Goal: Information Seeking & Learning: Compare options

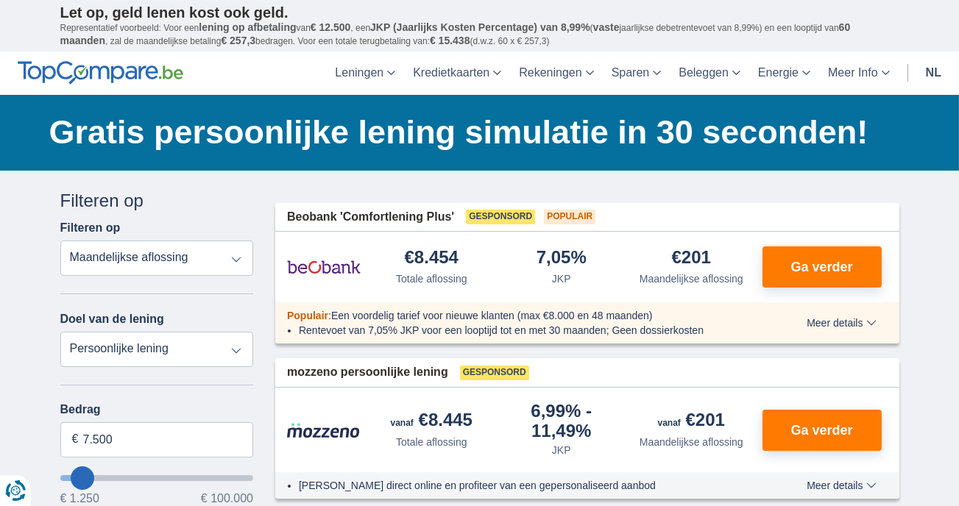
click at [238, 348] on select "Persoonlijke lening Auto Moto / fiets Mobilhome / caravan Renovatie Energie Sch…" at bounding box center [157, 349] width 194 height 35
click at [60, 332] on select "Persoonlijke lening Auto Moto / fiets Mobilhome / caravan Renovatie Energie Sch…" at bounding box center [157, 349] width 194 height 35
drag, startPoint x: 125, startPoint y: 448, endPoint x: -13, endPoint y: 448, distance: 137.6
type input "99.250"
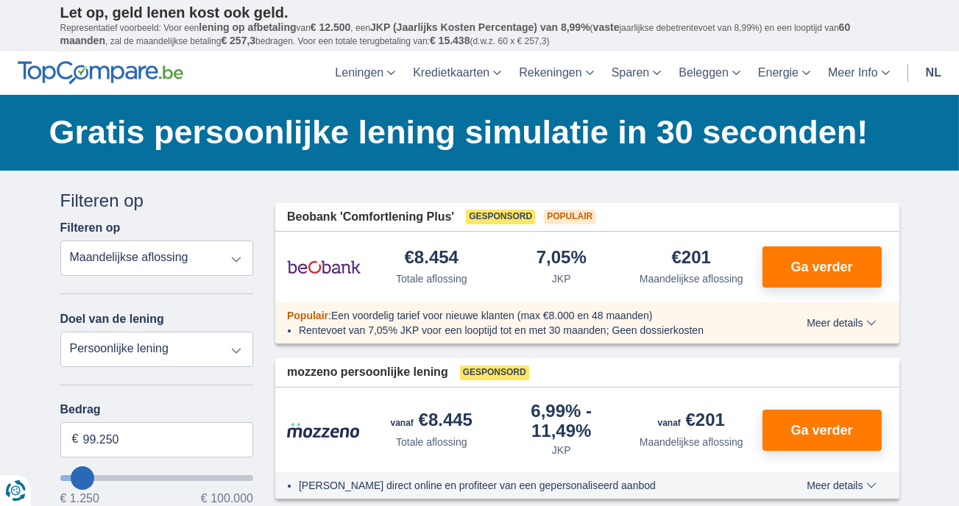
type input "99250"
select select "120"
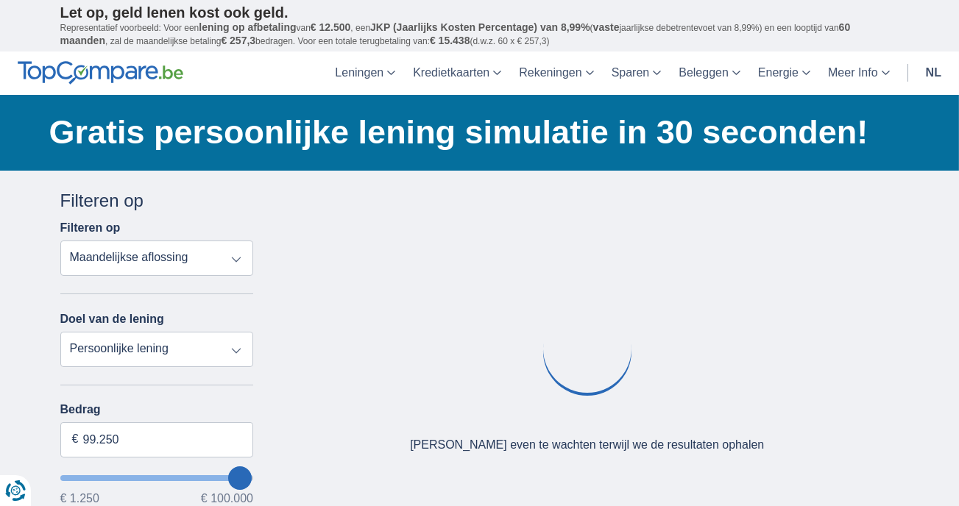
type input "99250"
click at [250, 475] on input "wantToBorrow" at bounding box center [157, 478] width 194 height 6
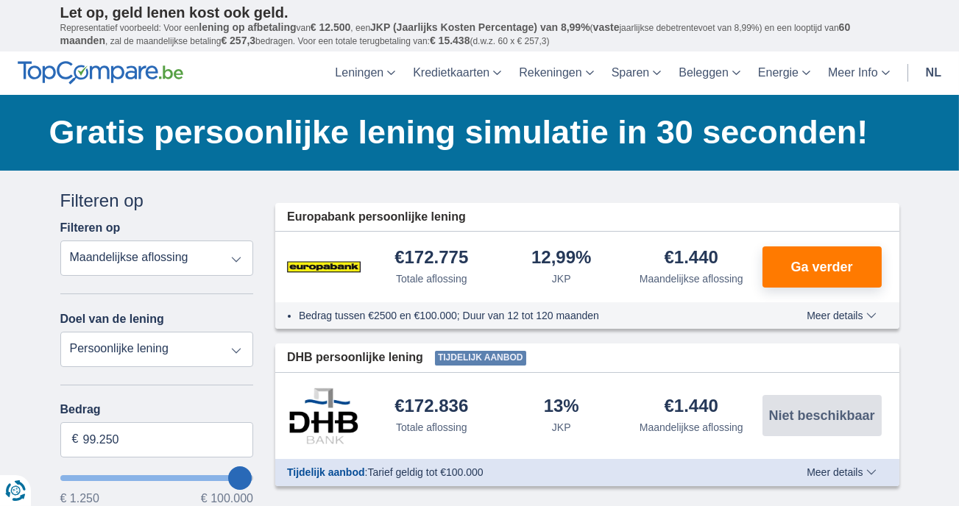
click at [235, 257] on select "Totale aflossing JKP Maandelijkse aflossing" at bounding box center [157, 258] width 194 height 35
click at [60, 241] on select "Totale aflossing JKP Maandelijkse aflossing" at bounding box center [157, 258] width 194 height 35
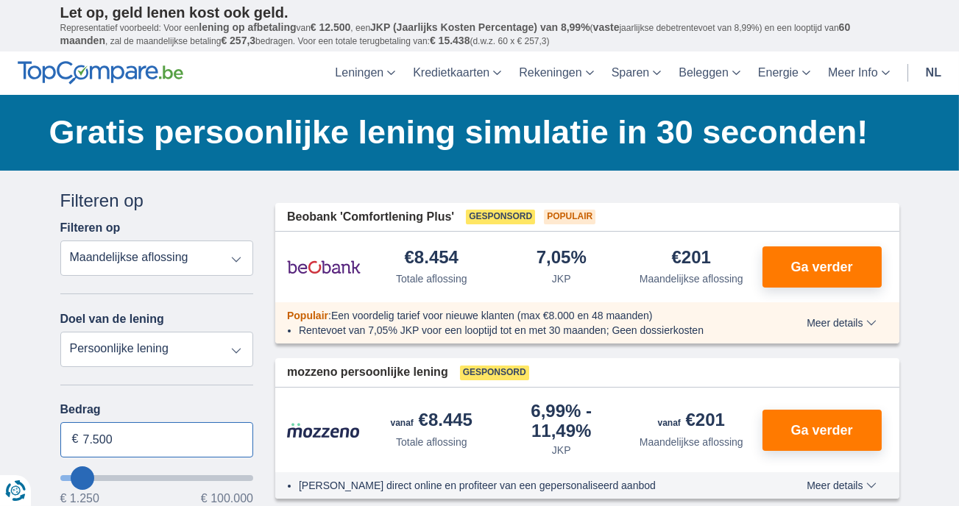
click at [224, 455] on input "7.500" at bounding box center [157, 439] width 194 height 35
type input "7"
type input "6.000"
type input "6250"
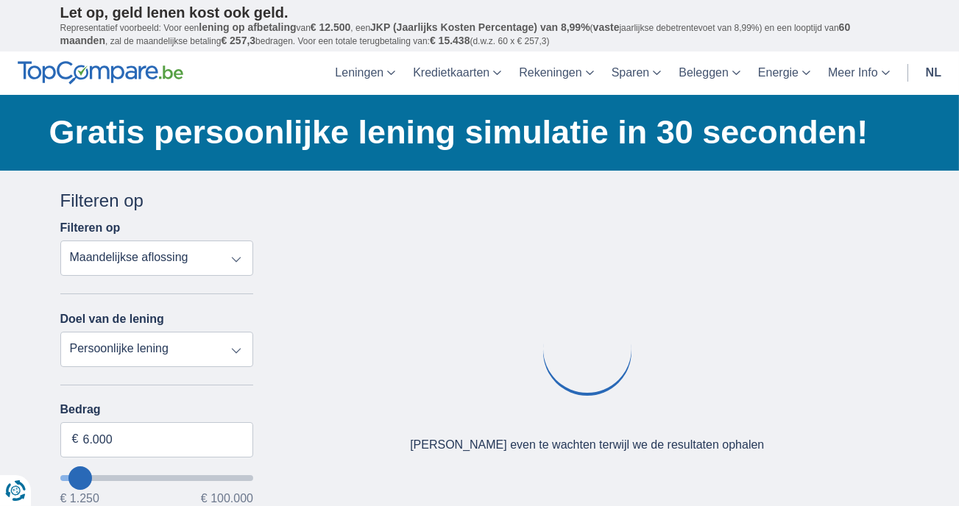
click at [265, 428] on div "Oeps... Geen product gevonden We vonden geen producten die overeenstemmen met j…" at bounding box center [587, 372] width 646 height 368
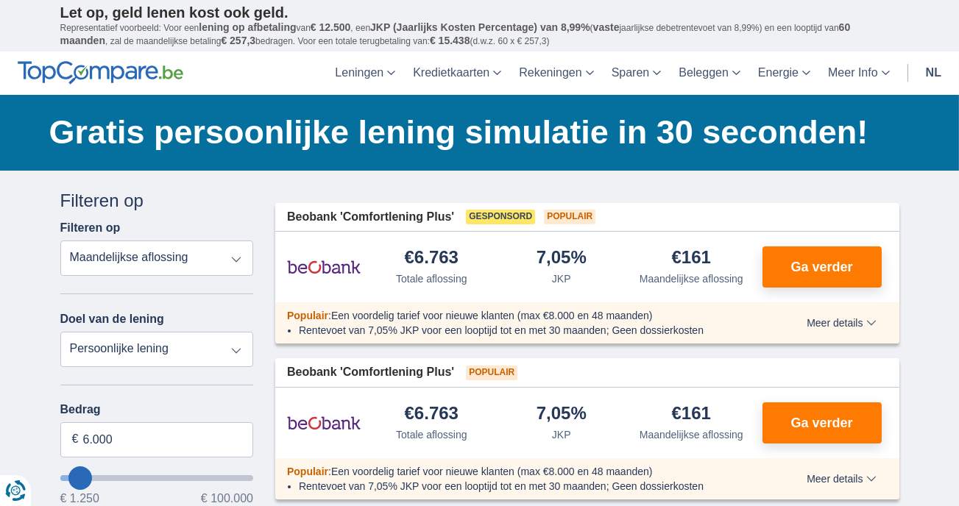
type input "9.250"
type input "10250"
type input "10.250"
select select "60"
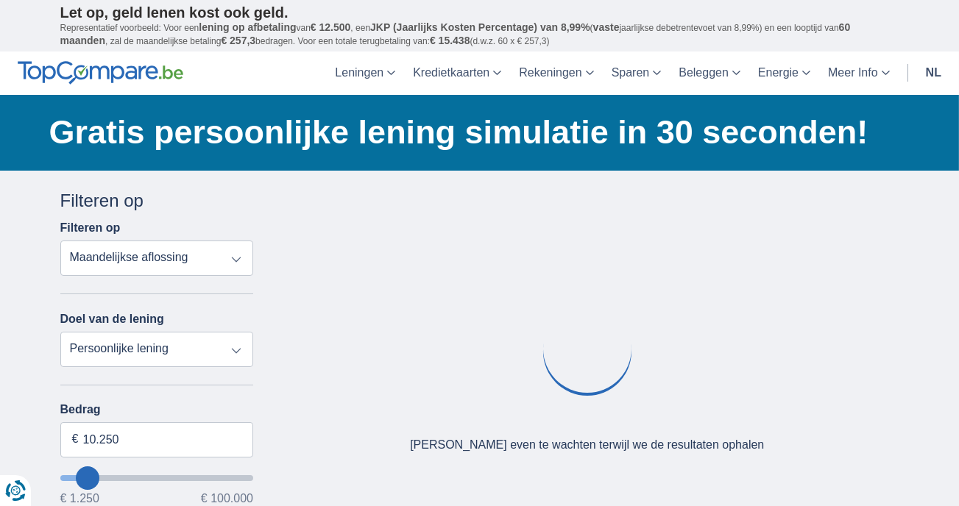
type input "13.250"
type input "13250"
type input "14.250"
type input "15250"
type input "15.250"
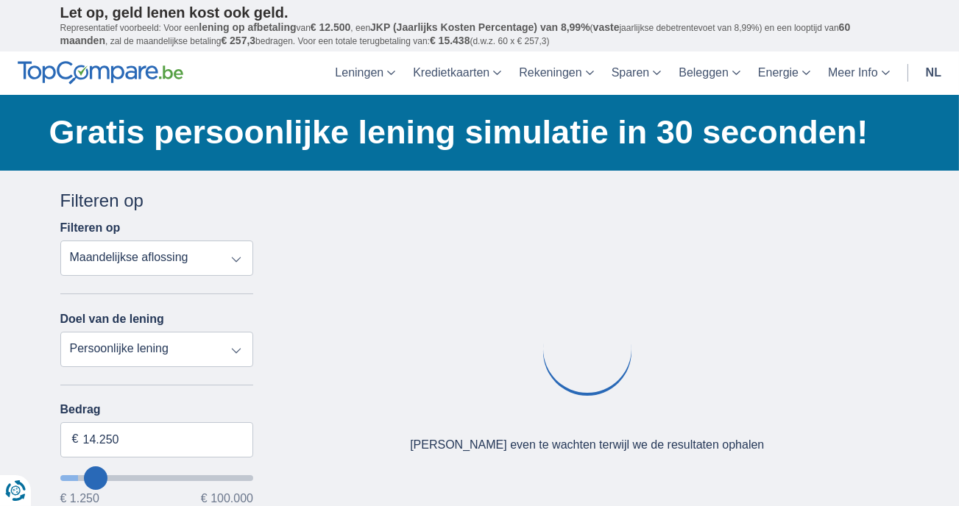
select select "84"
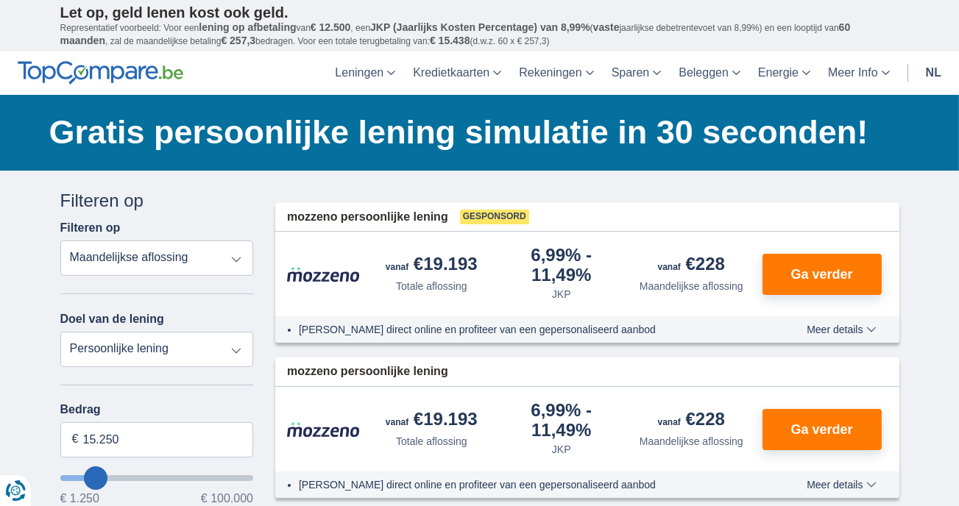
type input "19.250"
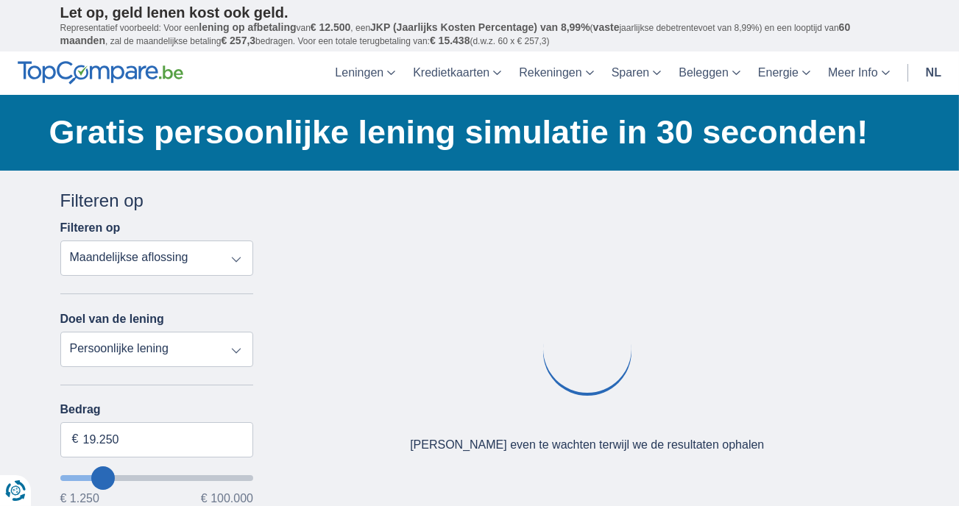
type input "21250"
type input "21.250"
select select "120"
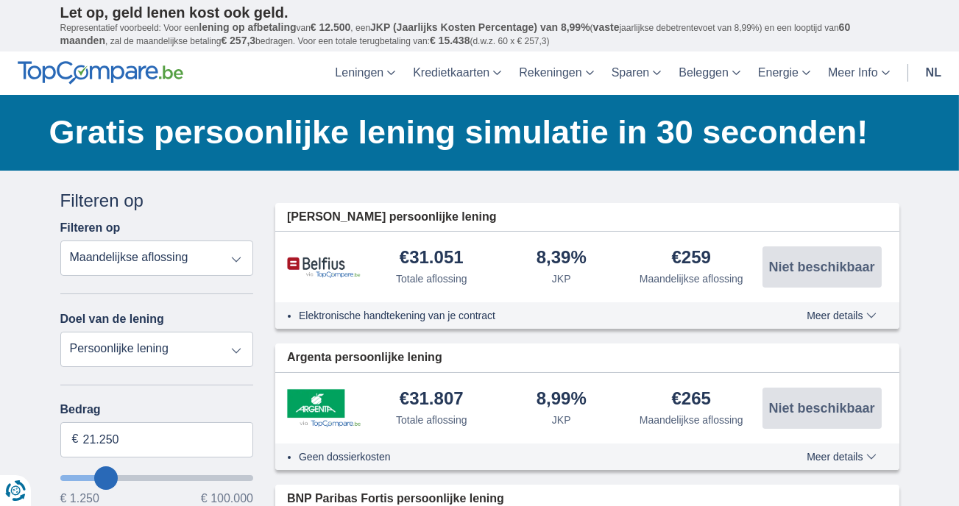
type input "31.250"
type input "31250"
click at [123, 475] on input "wantToBorrow" at bounding box center [157, 478] width 194 height 6
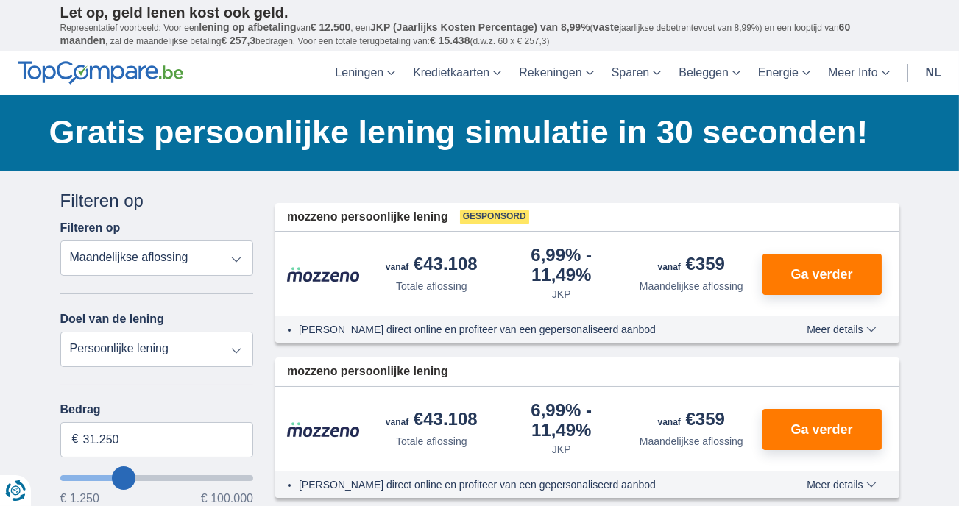
type input "23.250"
type input "21250"
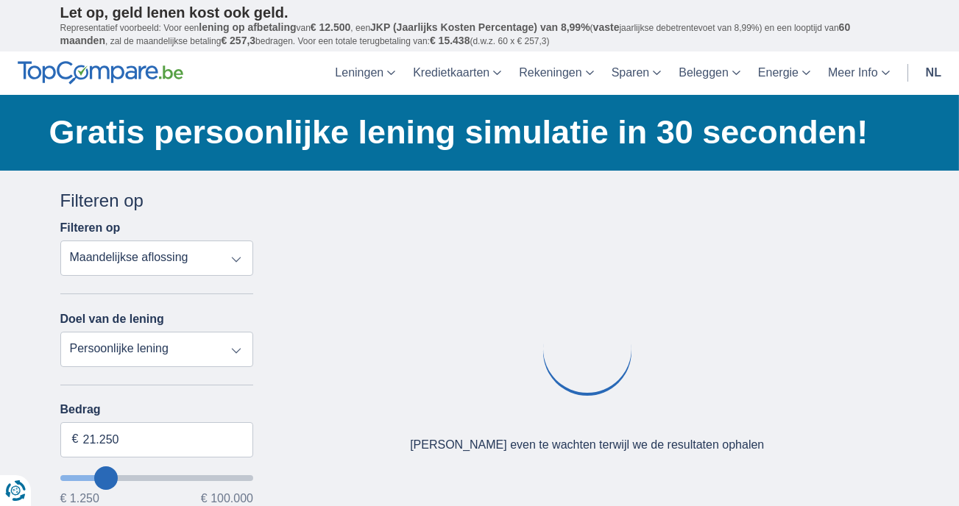
type input "15.250"
type input "15250"
select select "84"
type input "13250"
type input "13.250"
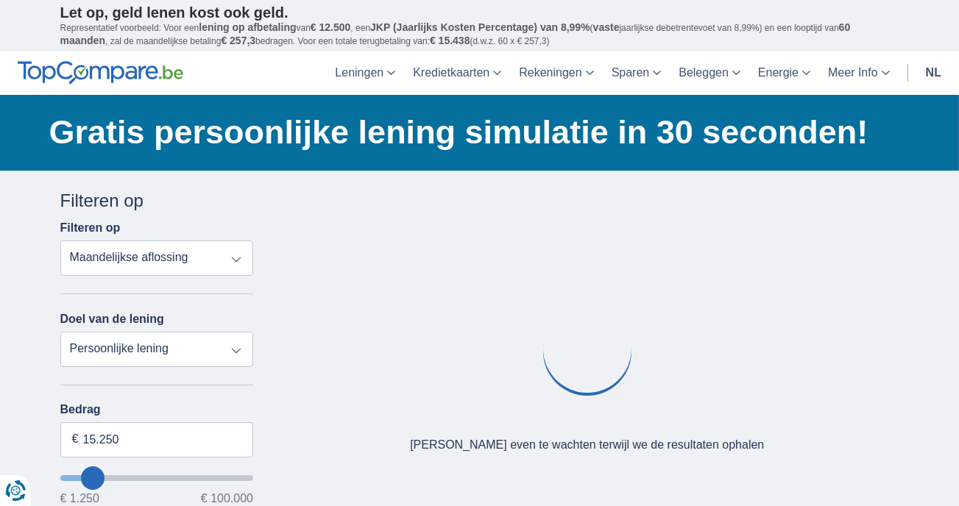
select select "60"
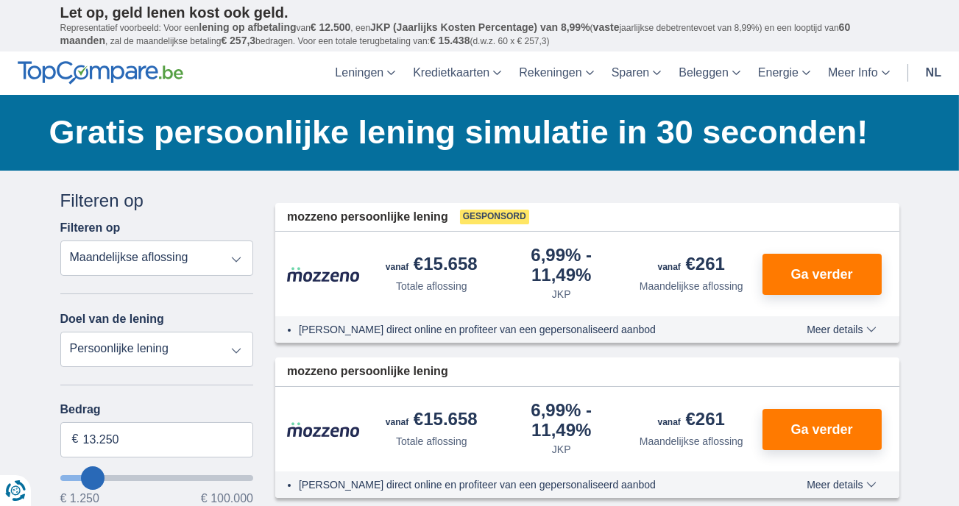
type input "9.250"
type input "9250"
select select "48"
type input "8250"
type input "7.250"
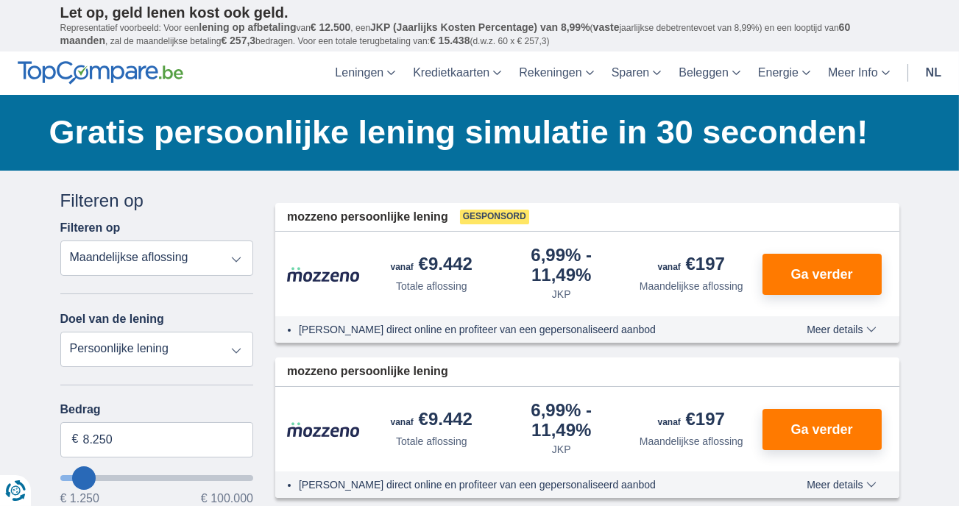
type input "7250"
select select "42"
type input "6.250"
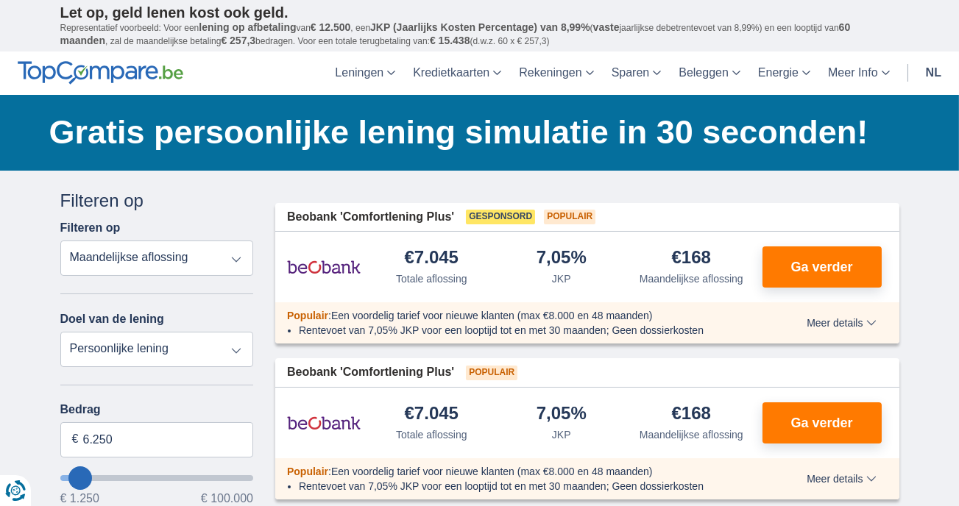
type input "6250"
type input "10.250"
type input "9250"
type input "9.250"
select select "48"
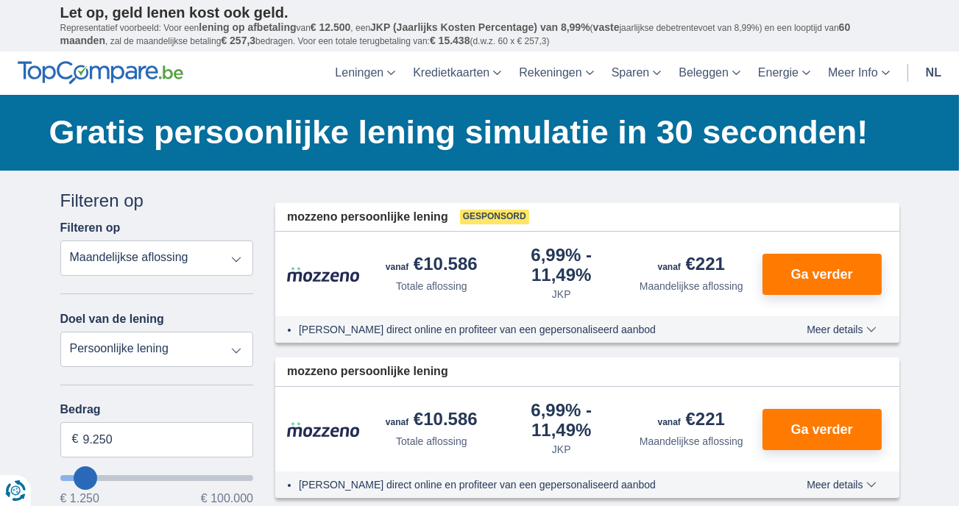
type input "10250"
type input "10.250"
select select "60"
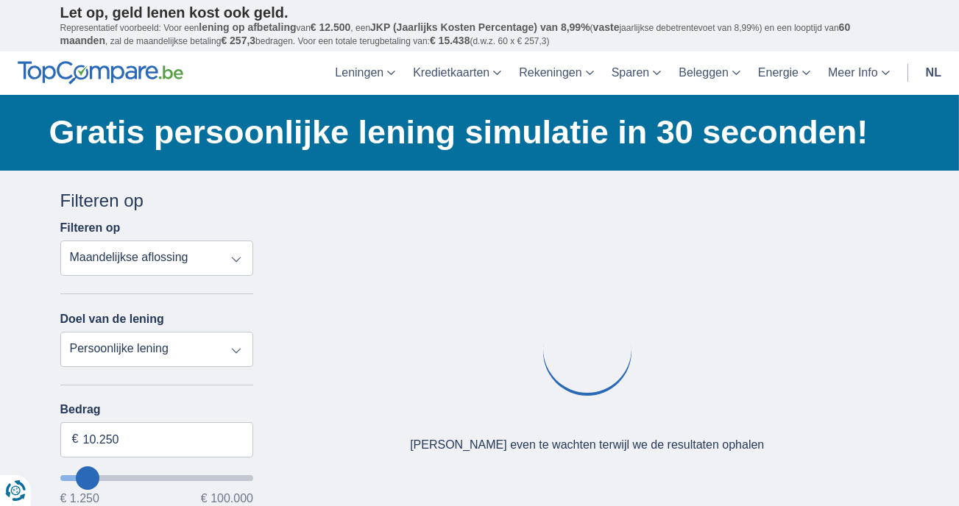
type input "12250"
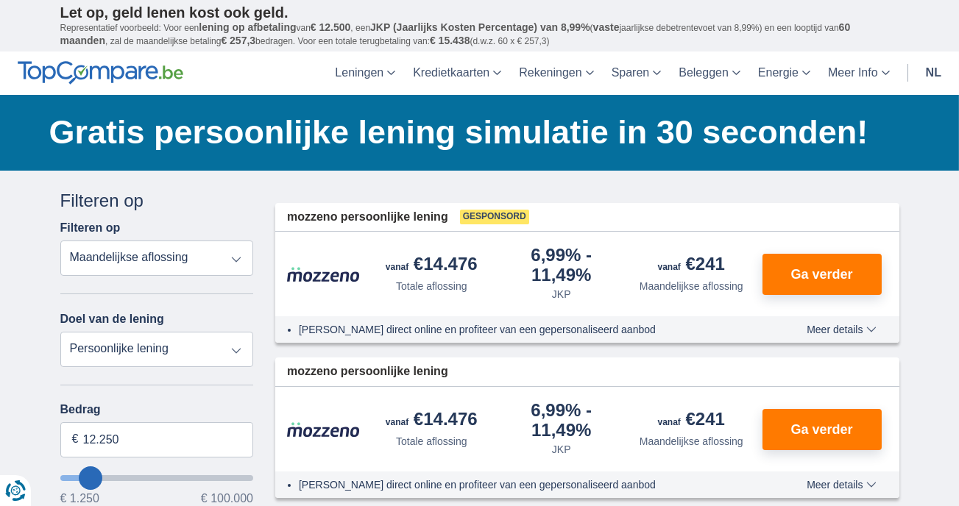
type input "7.250"
type input "7250"
select select "42"
type input "6250"
type input "6.250"
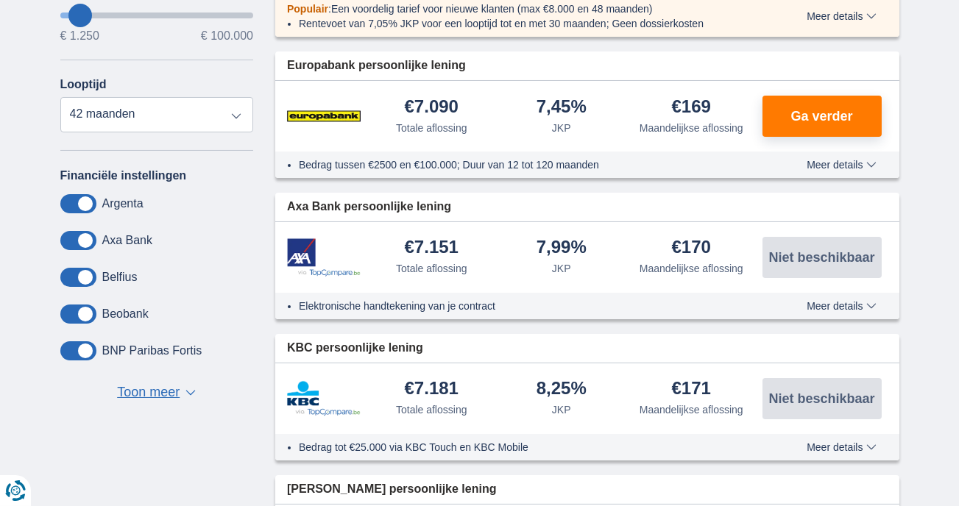
scroll to position [474, 0]
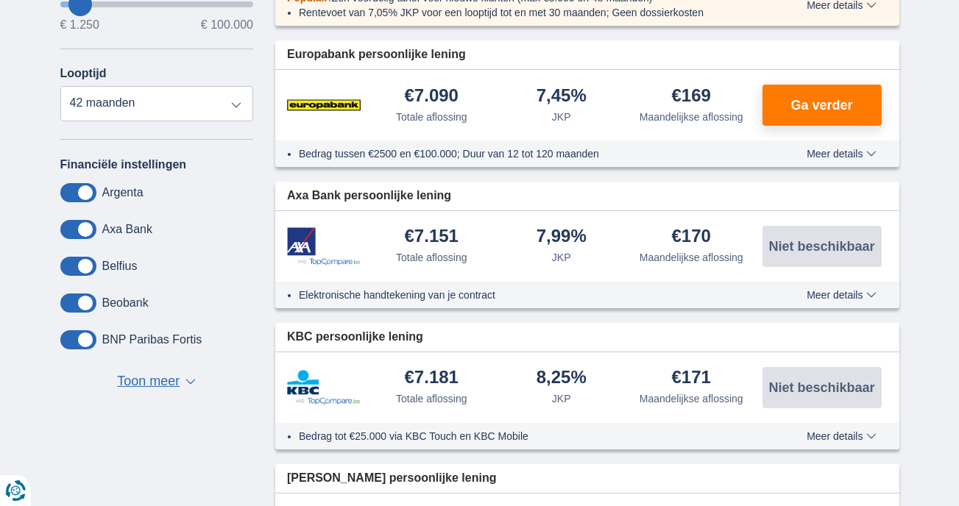
click at [86, 196] on span at bounding box center [78, 192] width 36 height 19
click at [0, 0] on input "checkbox" at bounding box center [0, 0] width 0 height 0
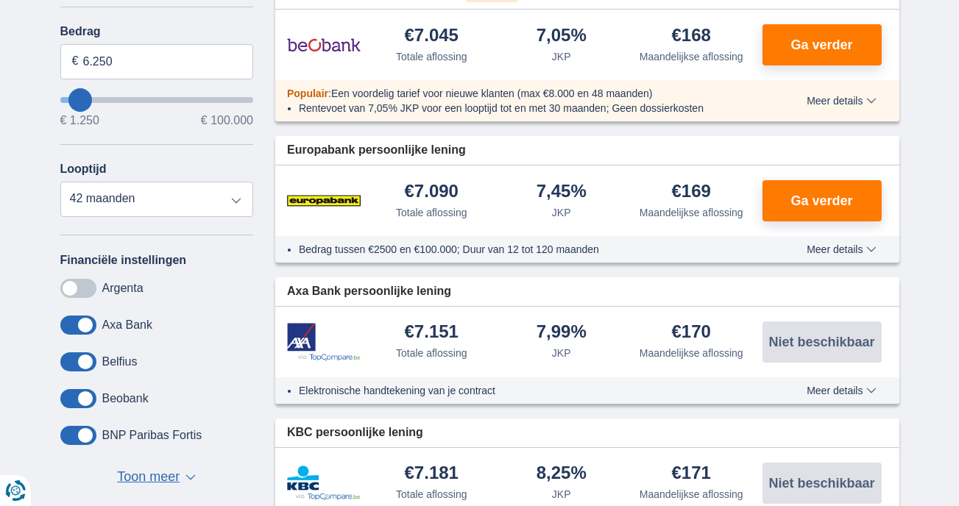
scroll to position [361, 0]
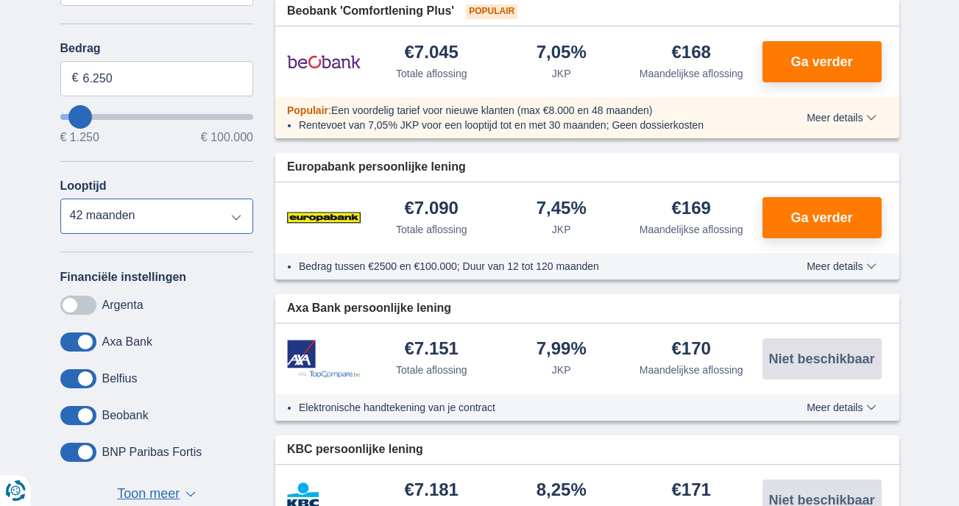
click at [236, 216] on select "12 maanden 18 maanden 24 maanden 30 maanden 36 maanden 42 maanden" at bounding box center [157, 216] width 194 height 35
click at [60, 199] on select "12 maanden 18 maanden 24 maanden 30 maanden 36 maanden 42 maanden" at bounding box center [157, 216] width 194 height 35
click at [72, 302] on span at bounding box center [78, 305] width 36 height 19
click at [0, 0] on input "checkbox" at bounding box center [0, 0] width 0 height 0
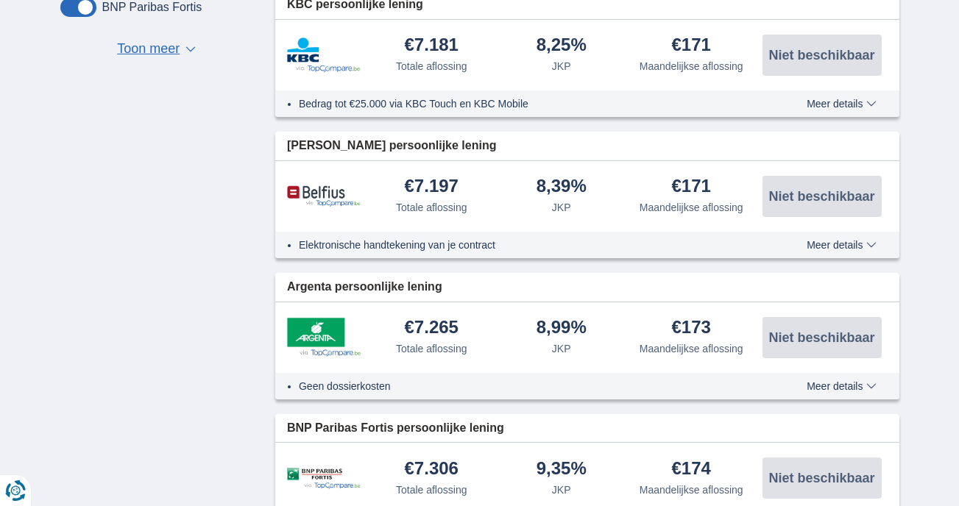
scroll to position [824, 0]
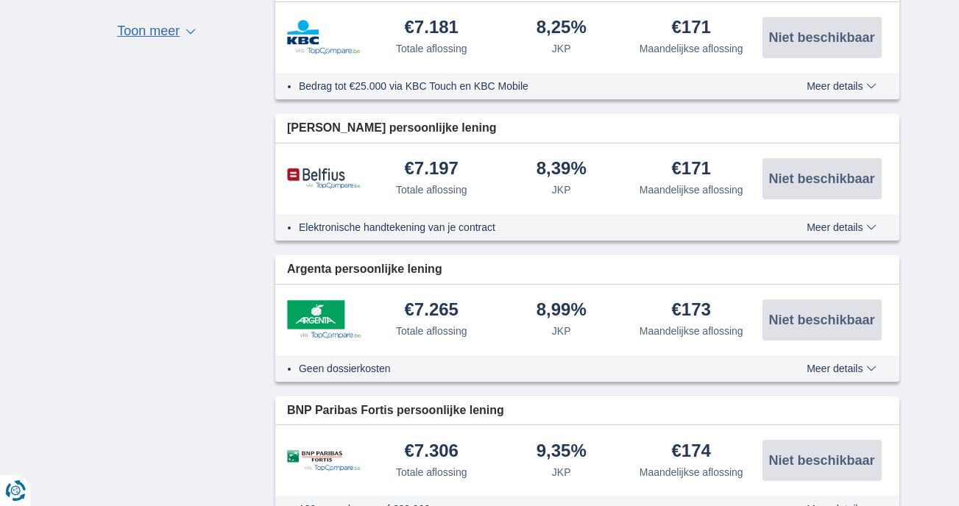
click at [471, 298] on div "€7.265 Totale aflossing 8,99% JKP" at bounding box center [587, 320] width 624 height 71
drag, startPoint x: 461, startPoint y: 301, endPoint x: 446, endPoint y: 310, distance: 17.2
click at [446, 310] on div "€7.265 Totale aflossing" at bounding box center [432, 320] width 130 height 38
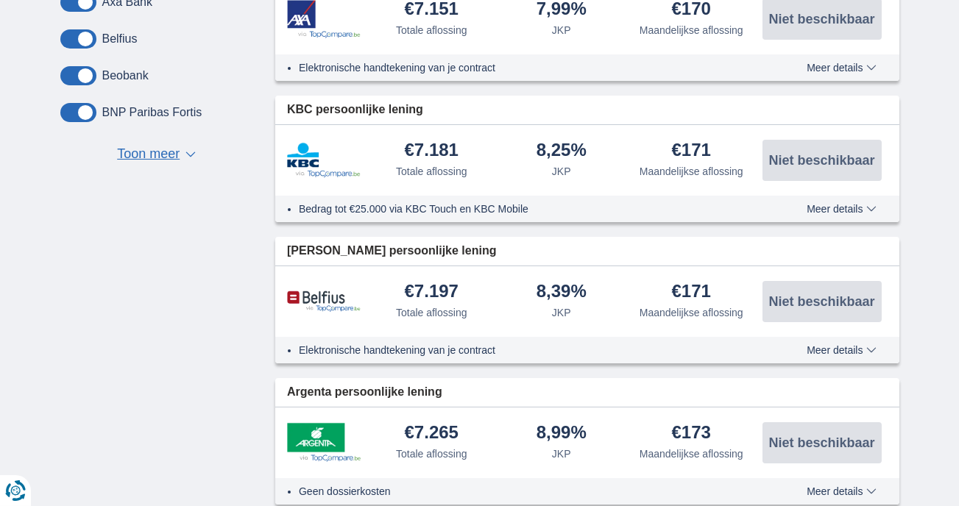
scroll to position [275, 0]
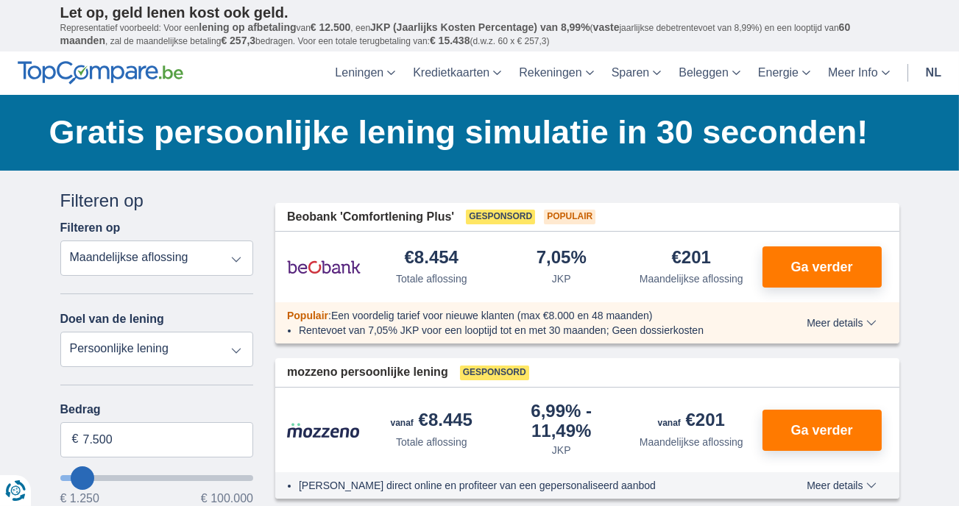
click at [237, 353] on select "Persoonlijke lening Auto Moto / fiets Mobilhome / caravan Renovatie Energie Sch…" at bounding box center [157, 349] width 194 height 35
select select "overdrafts"
click at [60, 332] on select "Persoonlijke lening Auto Moto / fiets Mobilhome / caravan Renovatie Energie Sch…" at bounding box center [157, 349] width 194 height 35
type input "2.000"
type input "2500"
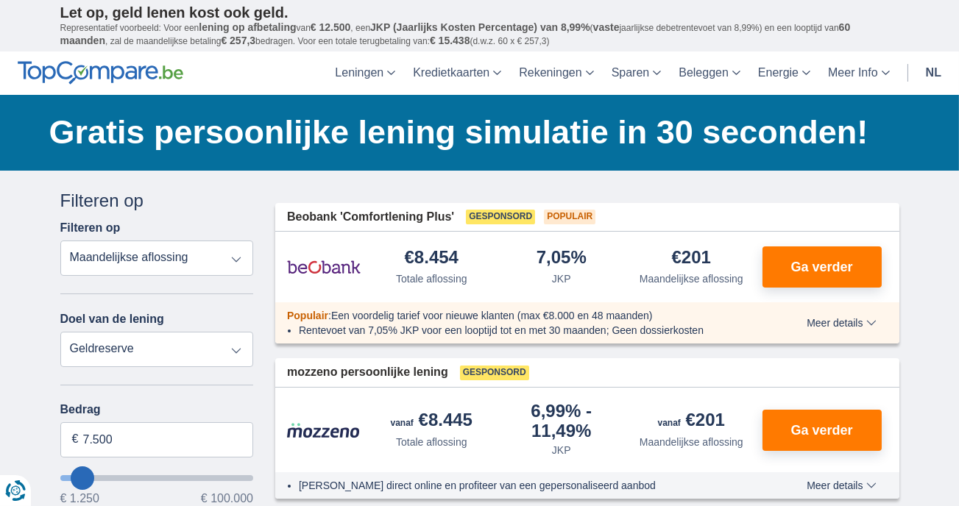
select select "24"
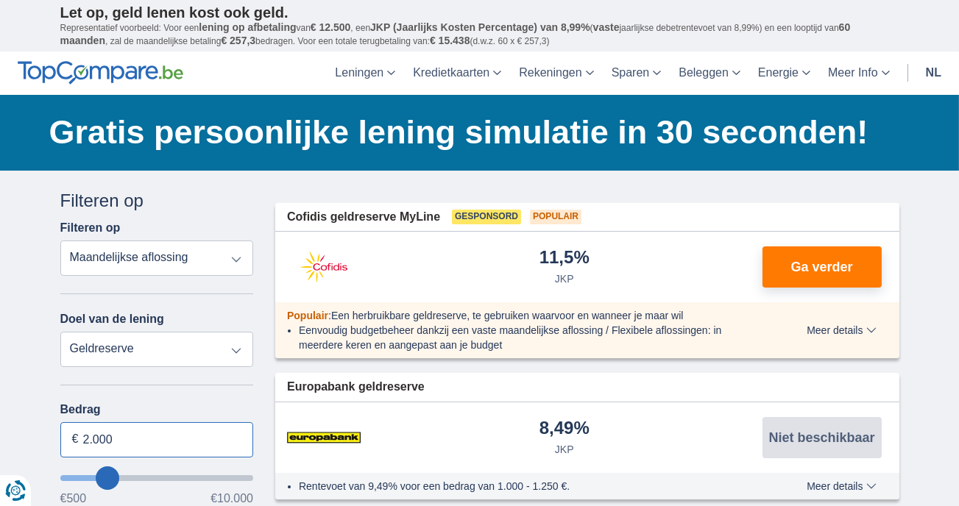
click at [122, 444] on input "2.000" at bounding box center [157, 439] width 194 height 35
type input "2"
type input "5.000"
type input "5500"
select select "36"
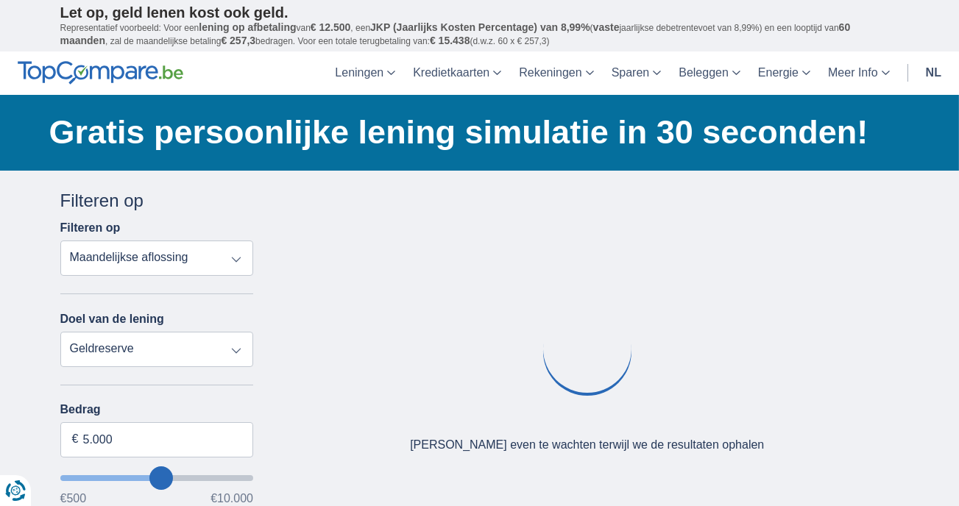
click at [122, 503] on div "Bedrag 5.000 € €500 €10.000 Looptijd 12 maanden 18 maanden 24 maanden 30 maande…" at bounding box center [157, 499] width 194 height 192
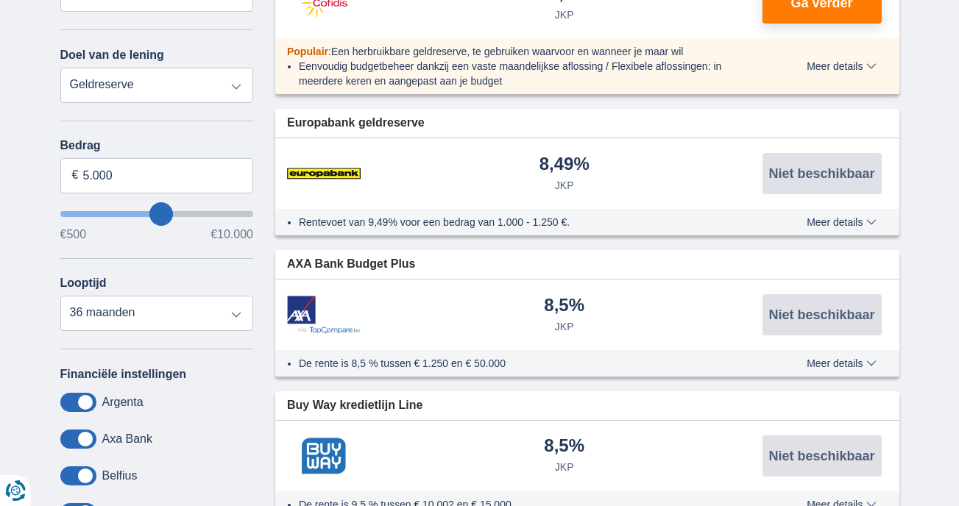
scroll to position [291, 0]
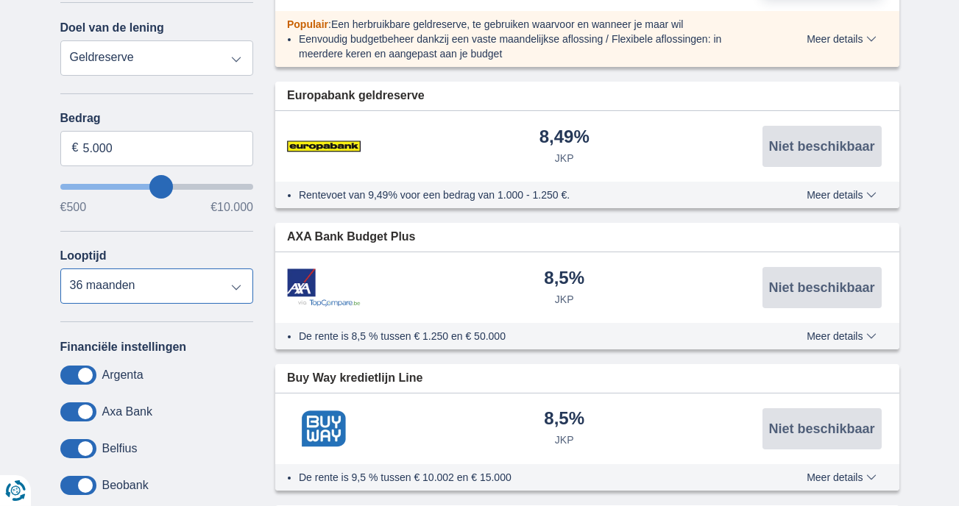
click at [236, 288] on select "12 maanden 18 maanden 24 maanden 30 maanden 36 maanden" at bounding box center [157, 286] width 194 height 35
click at [60, 269] on select "12 maanden 18 maanden 24 maanden 30 maanden 36 maanden" at bounding box center [157, 286] width 194 height 35
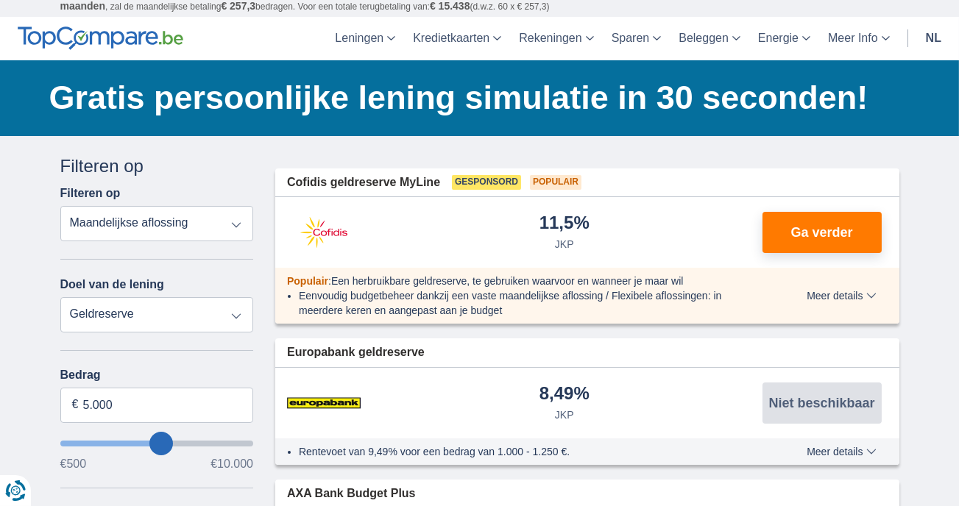
scroll to position [0, 0]
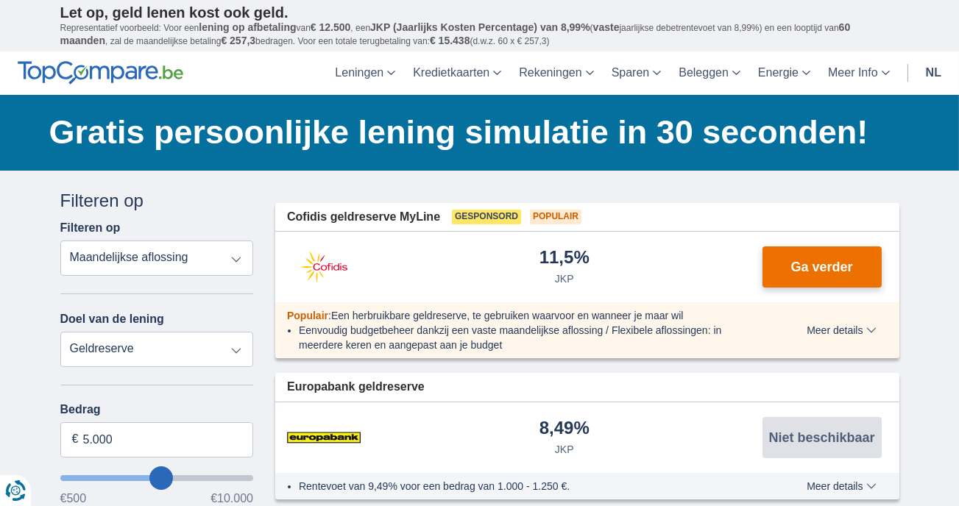
click at [797, 266] on span "Ga verder" at bounding box center [821, 267] width 62 height 13
